Goal: Transaction & Acquisition: Purchase product/service

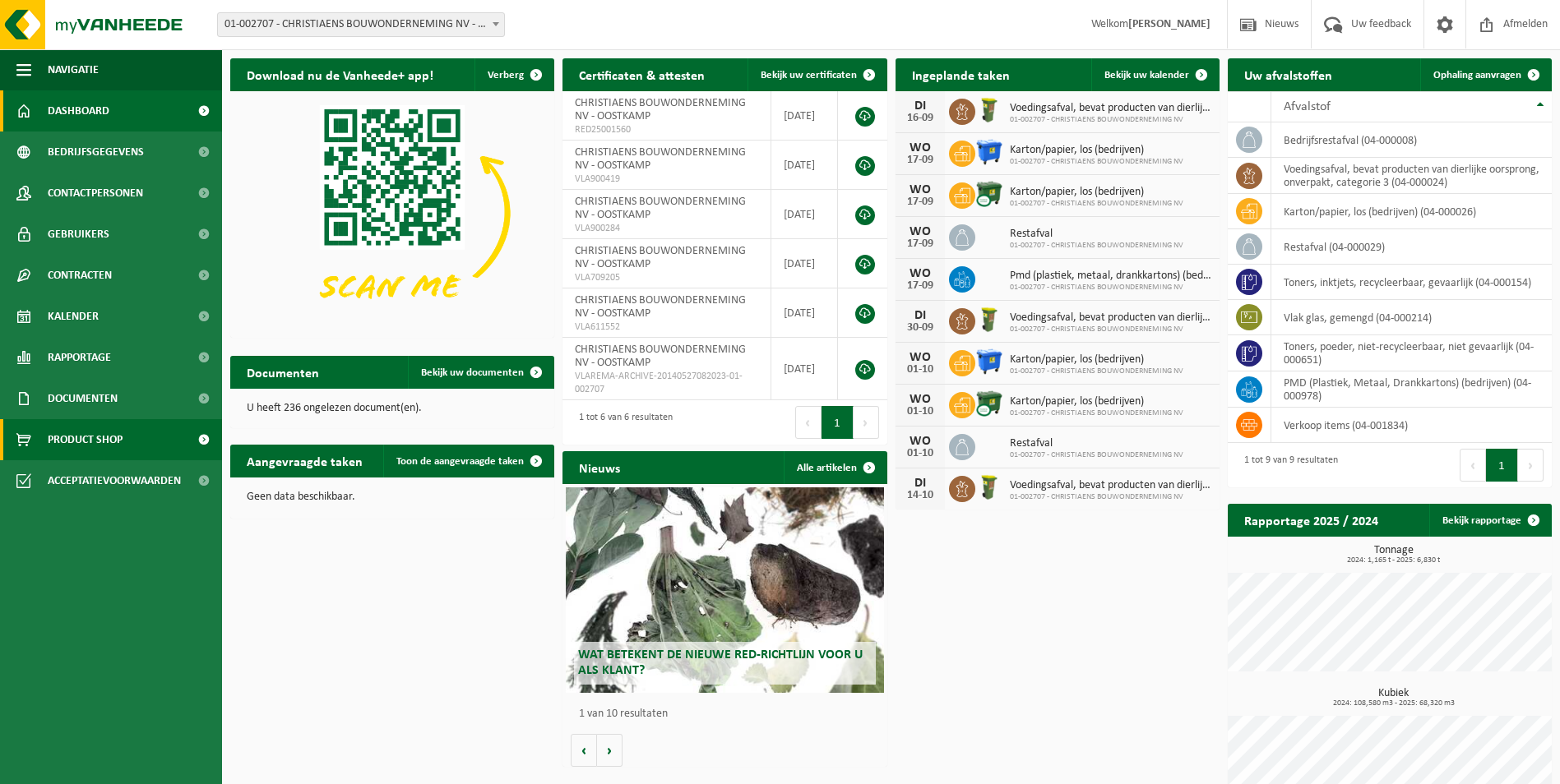
click at [98, 433] on span "Product Shop" at bounding box center [85, 439] width 74 height 41
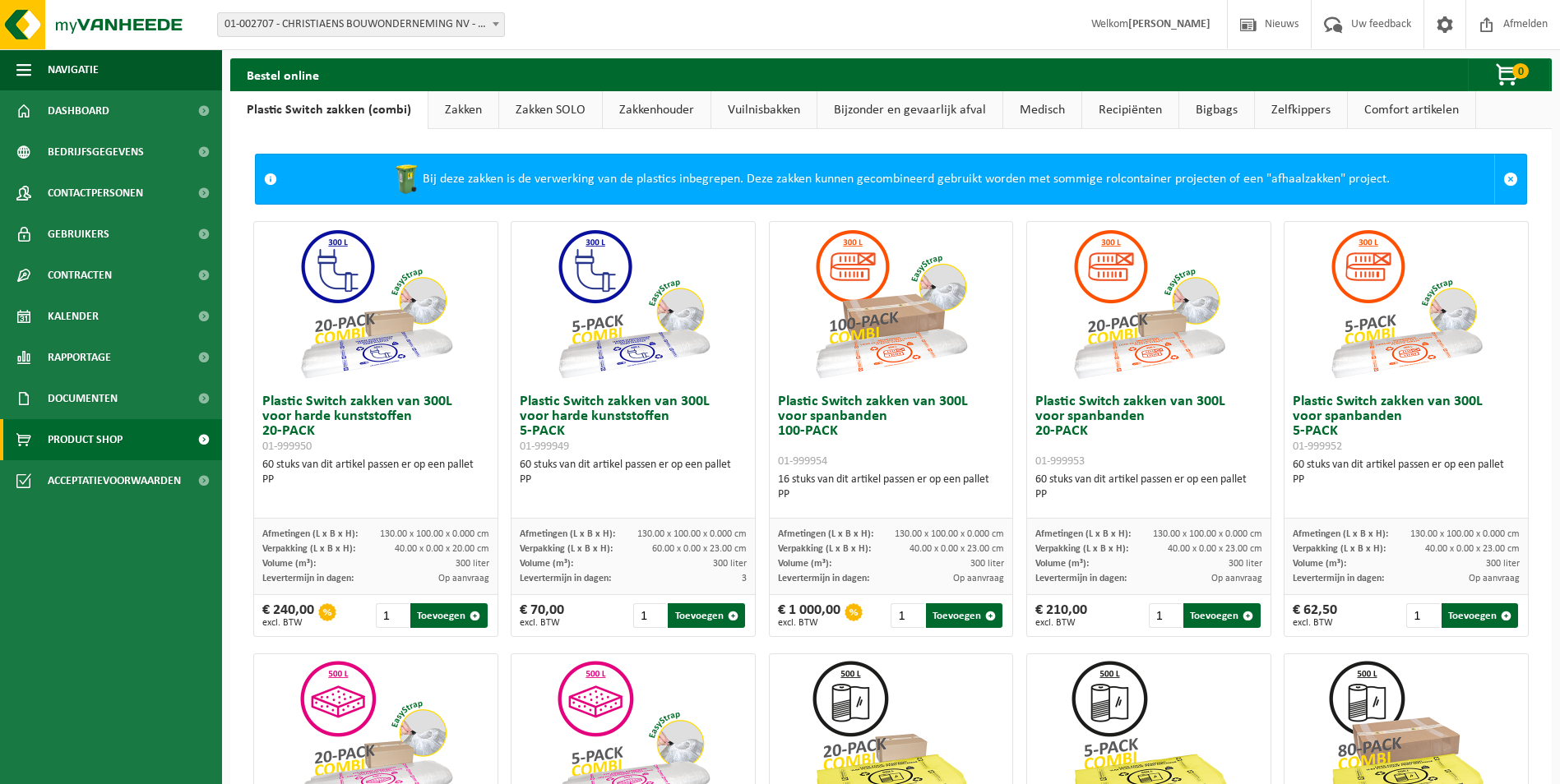
click at [452, 110] on link "Zakken" at bounding box center [464, 110] width 70 height 38
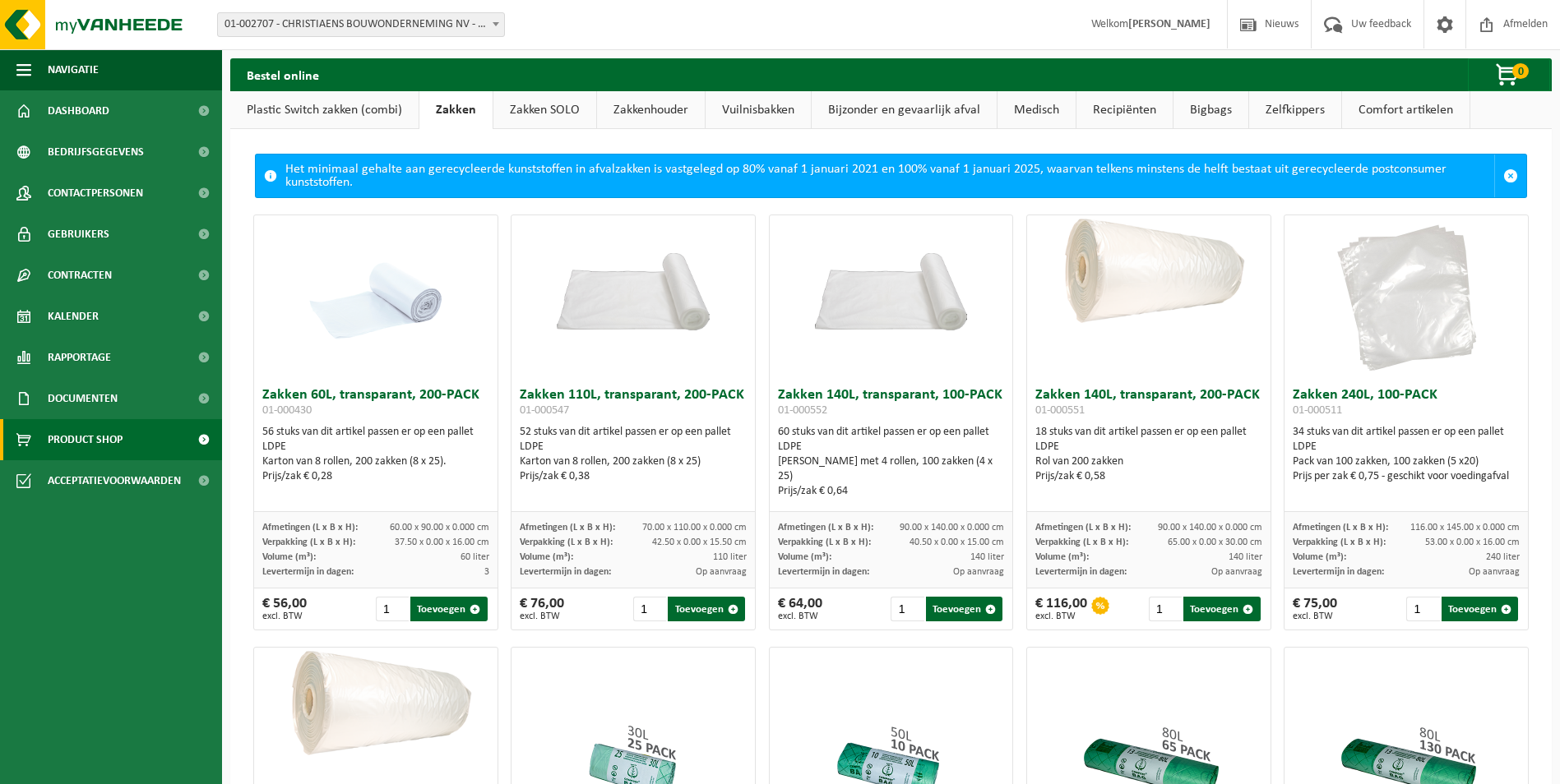
click at [547, 108] on link "Zakken SOLO" at bounding box center [545, 110] width 103 height 38
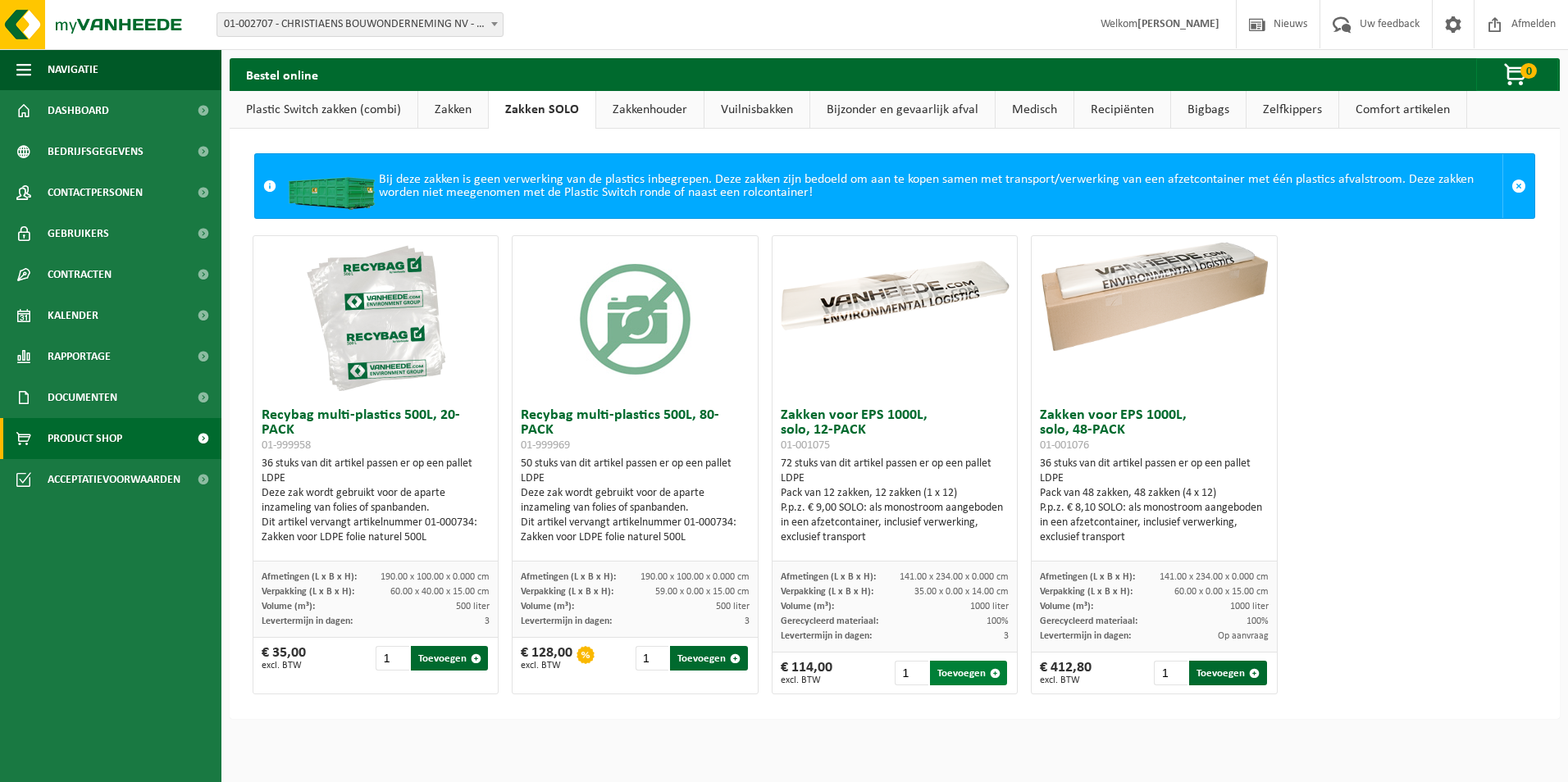
click at [967, 676] on button "Toevoegen" at bounding box center [968, 673] width 77 height 24
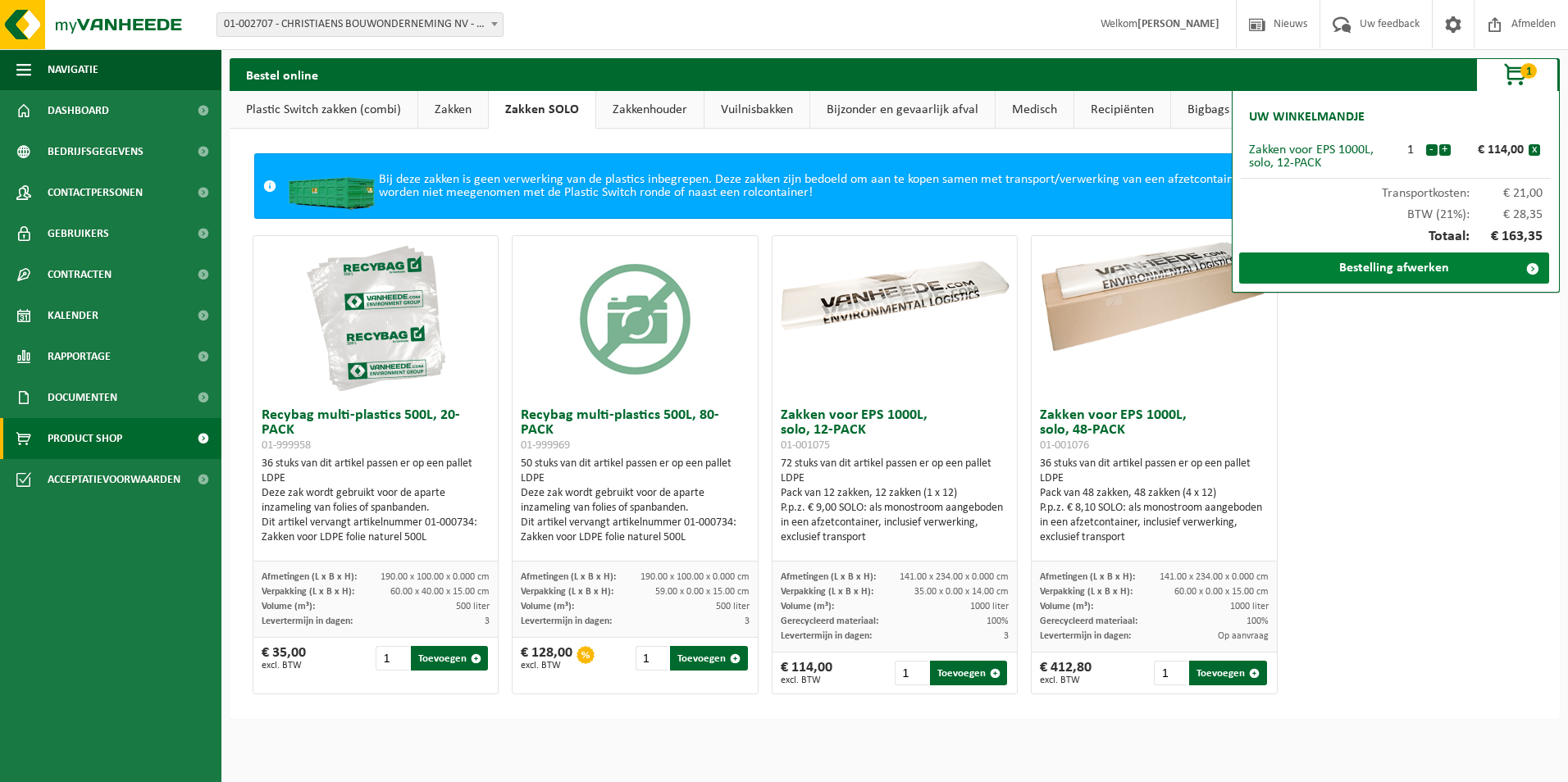
click at [1414, 262] on link "Bestelling afwerken" at bounding box center [1394, 268] width 310 height 31
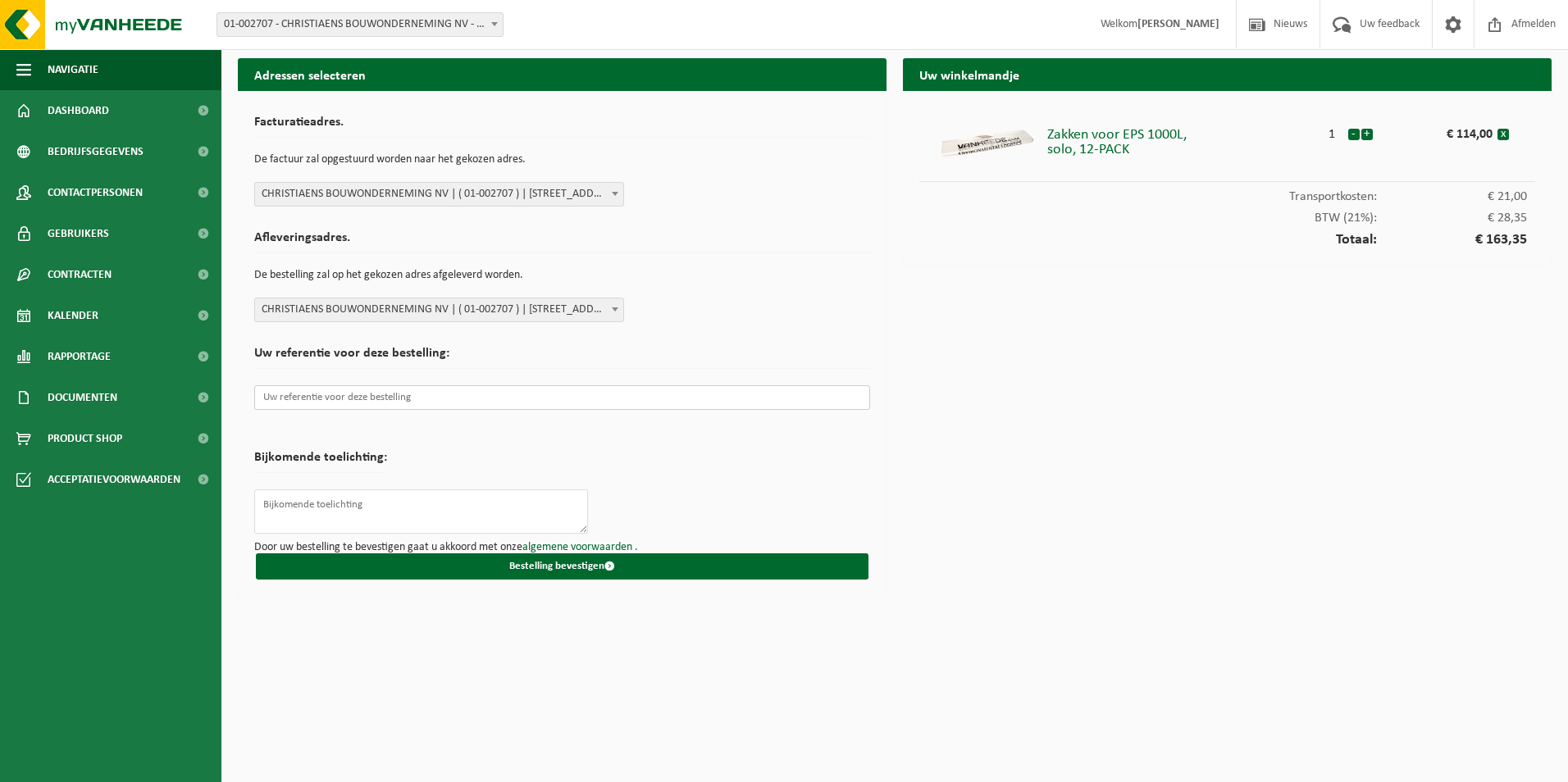
click at [473, 396] on input "text" at bounding box center [562, 397] width 616 height 24
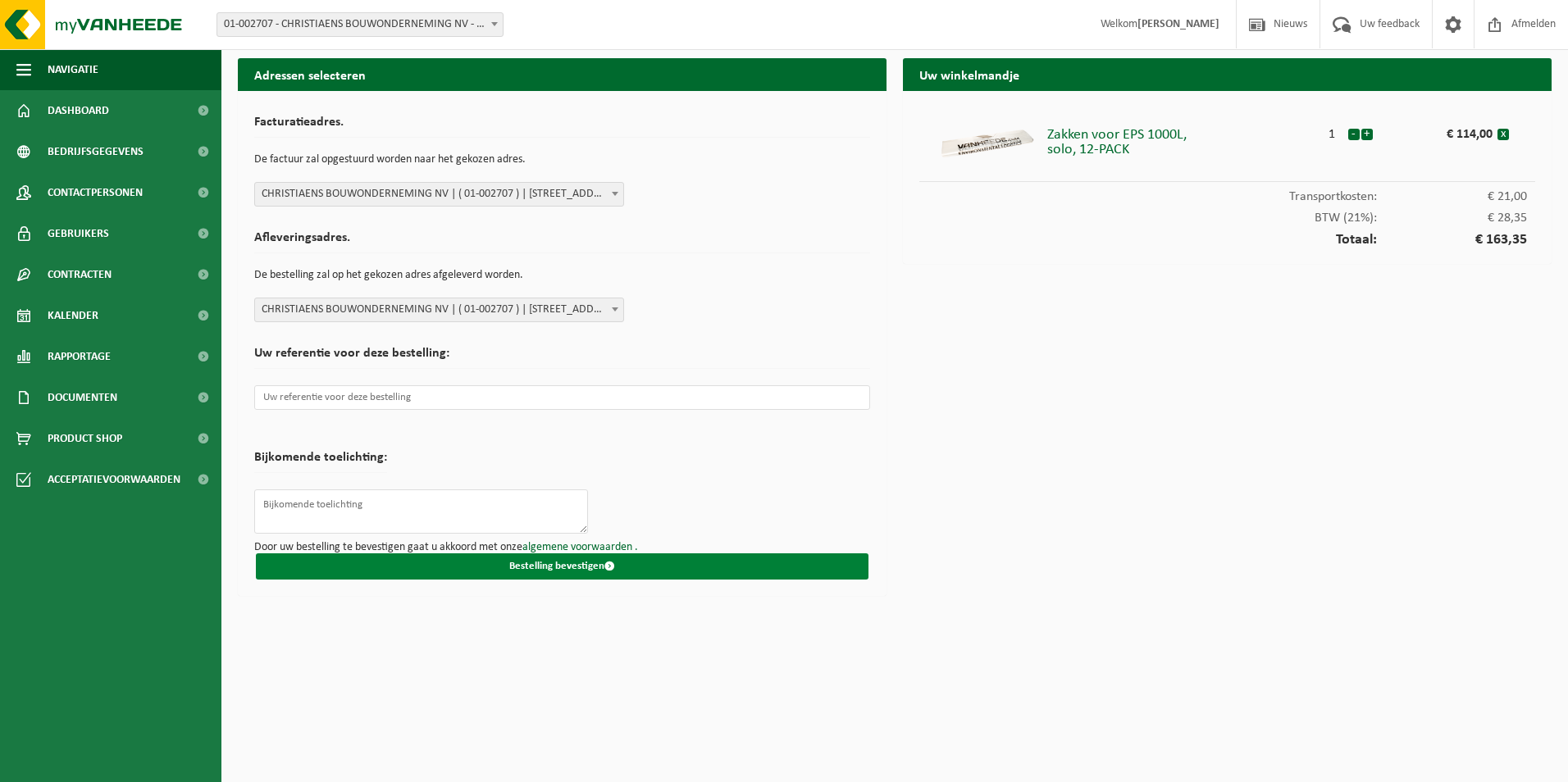
click at [582, 568] on button "Bestelling bevestigen" at bounding box center [562, 566] width 613 height 26
